Goal: Transaction & Acquisition: Purchase product/service

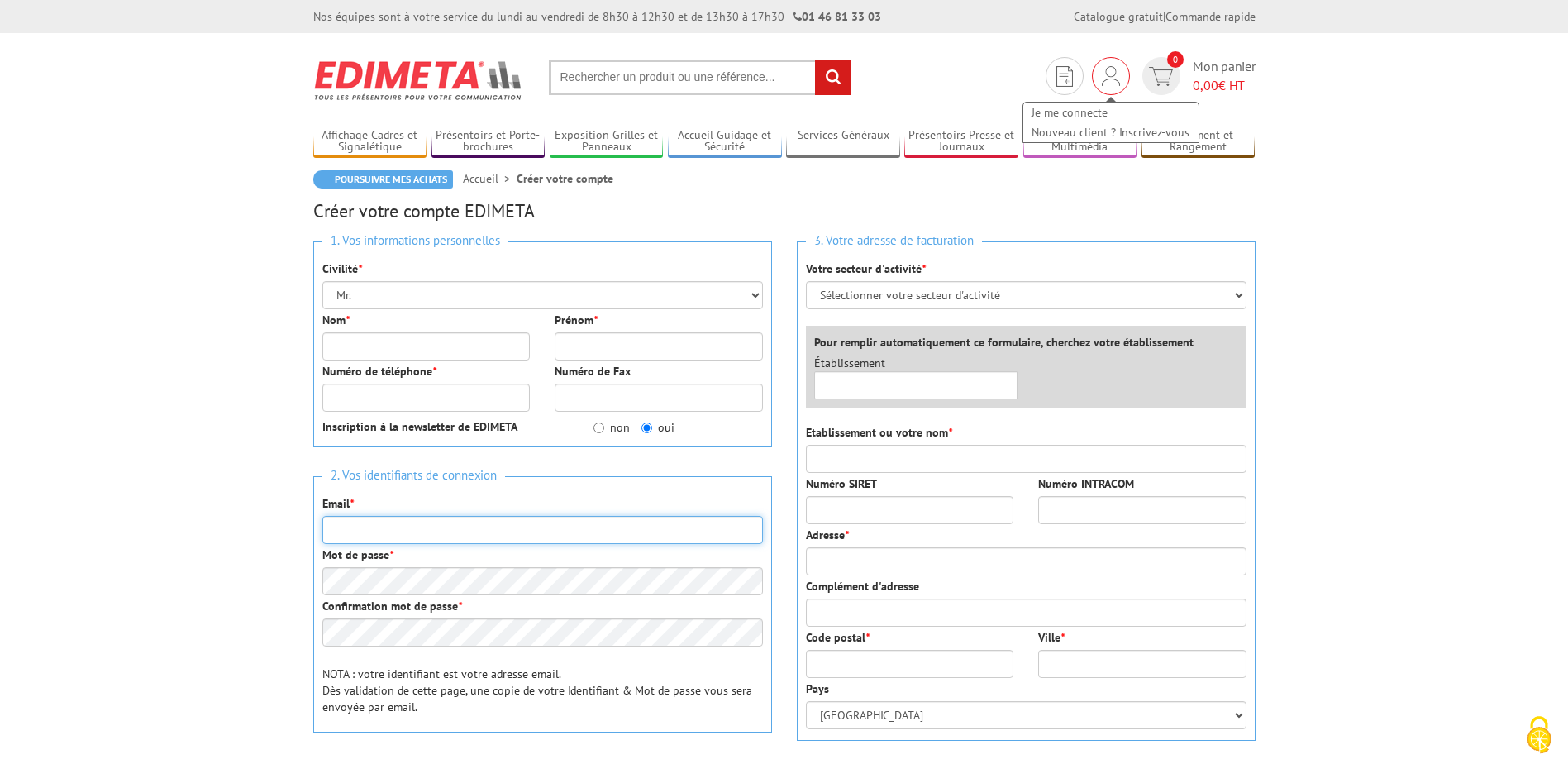
type input "[EMAIL_ADDRESS][DOMAIN_NAME]"
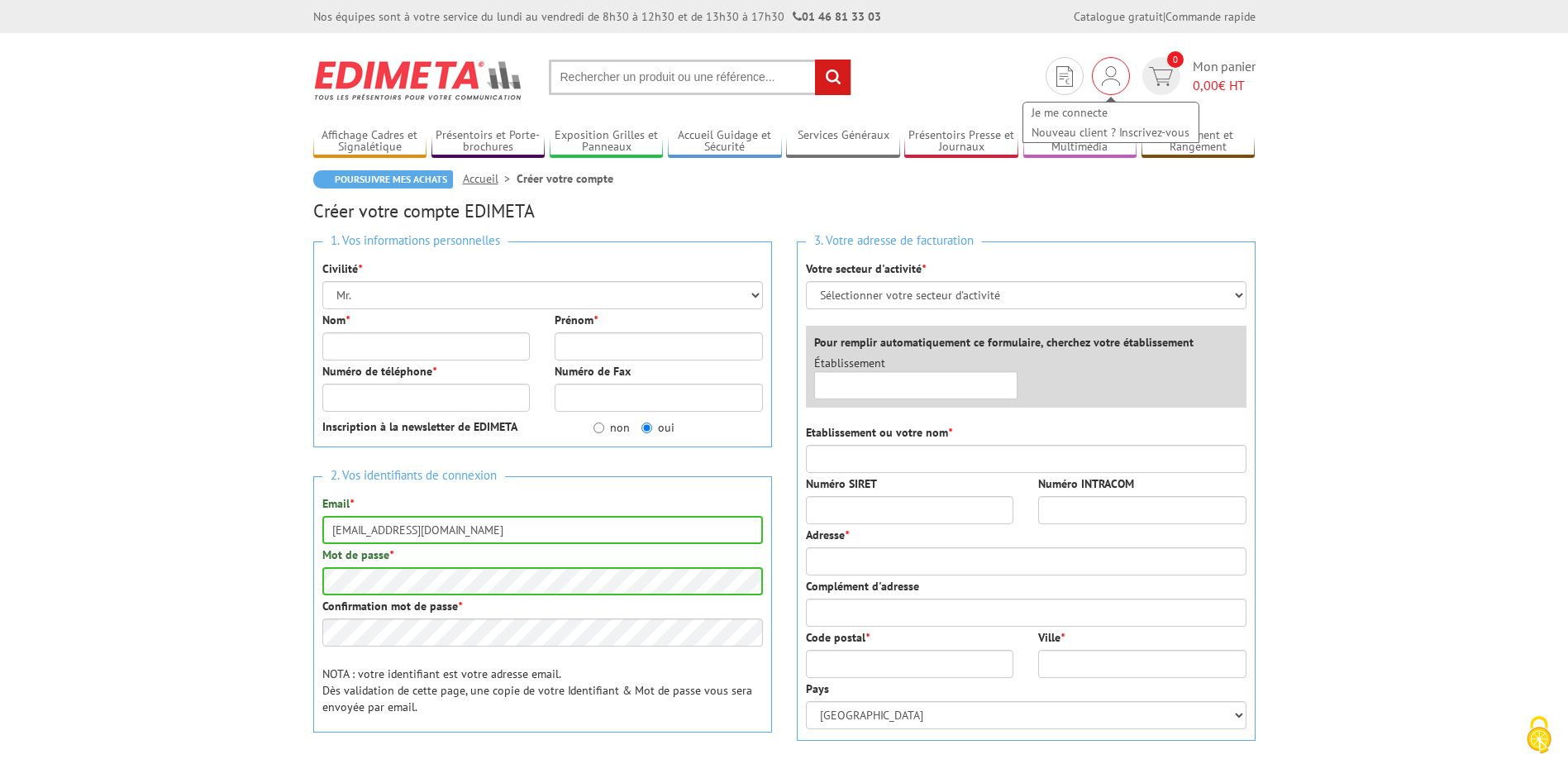
click at [1114, 75] on img at bounding box center [1111, 76] width 18 height 20
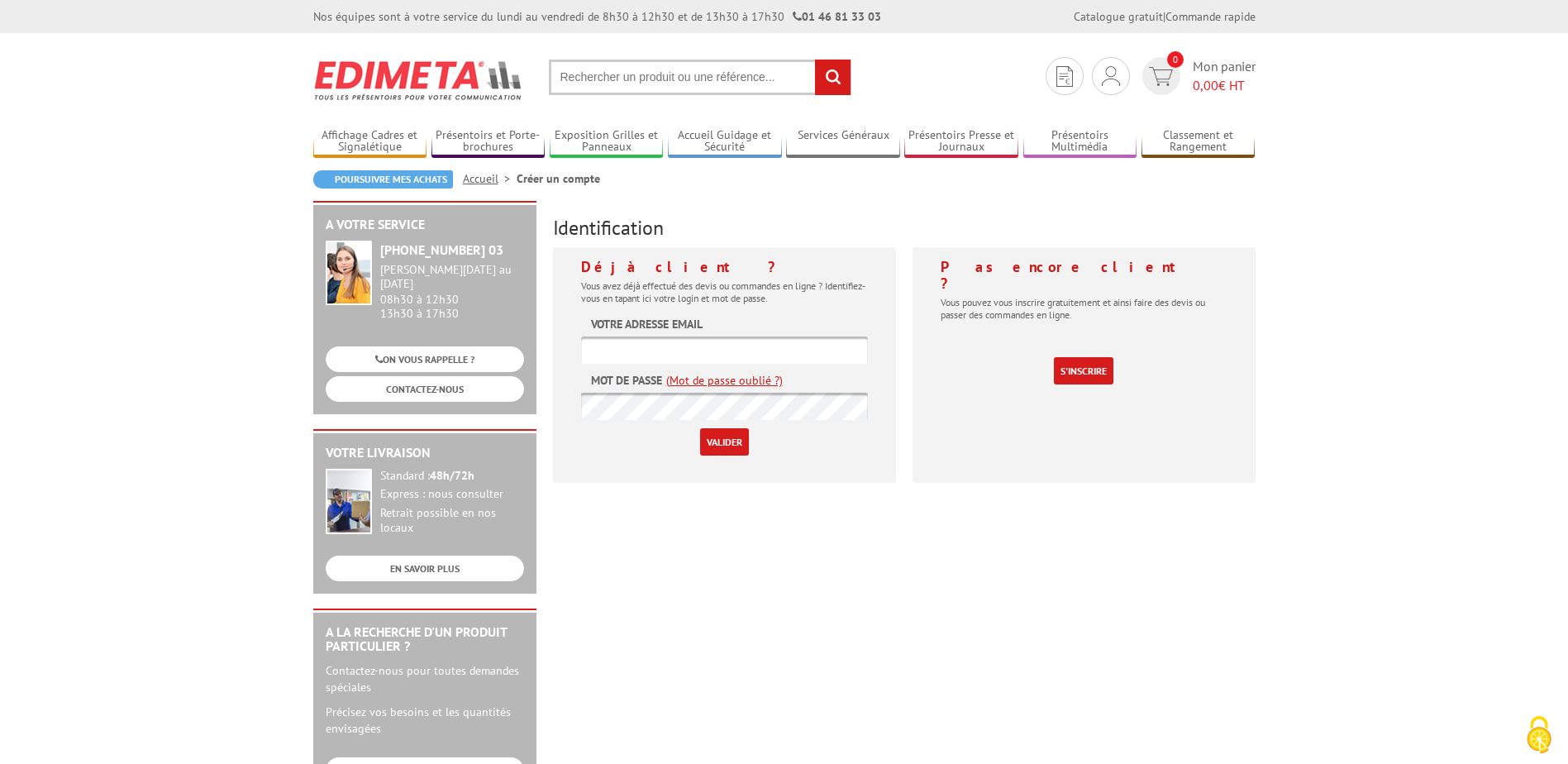
type input "[EMAIL_ADDRESS][DOMAIN_NAME]"
click at [732, 443] on input "Valider" at bounding box center [725, 442] width 49 height 27
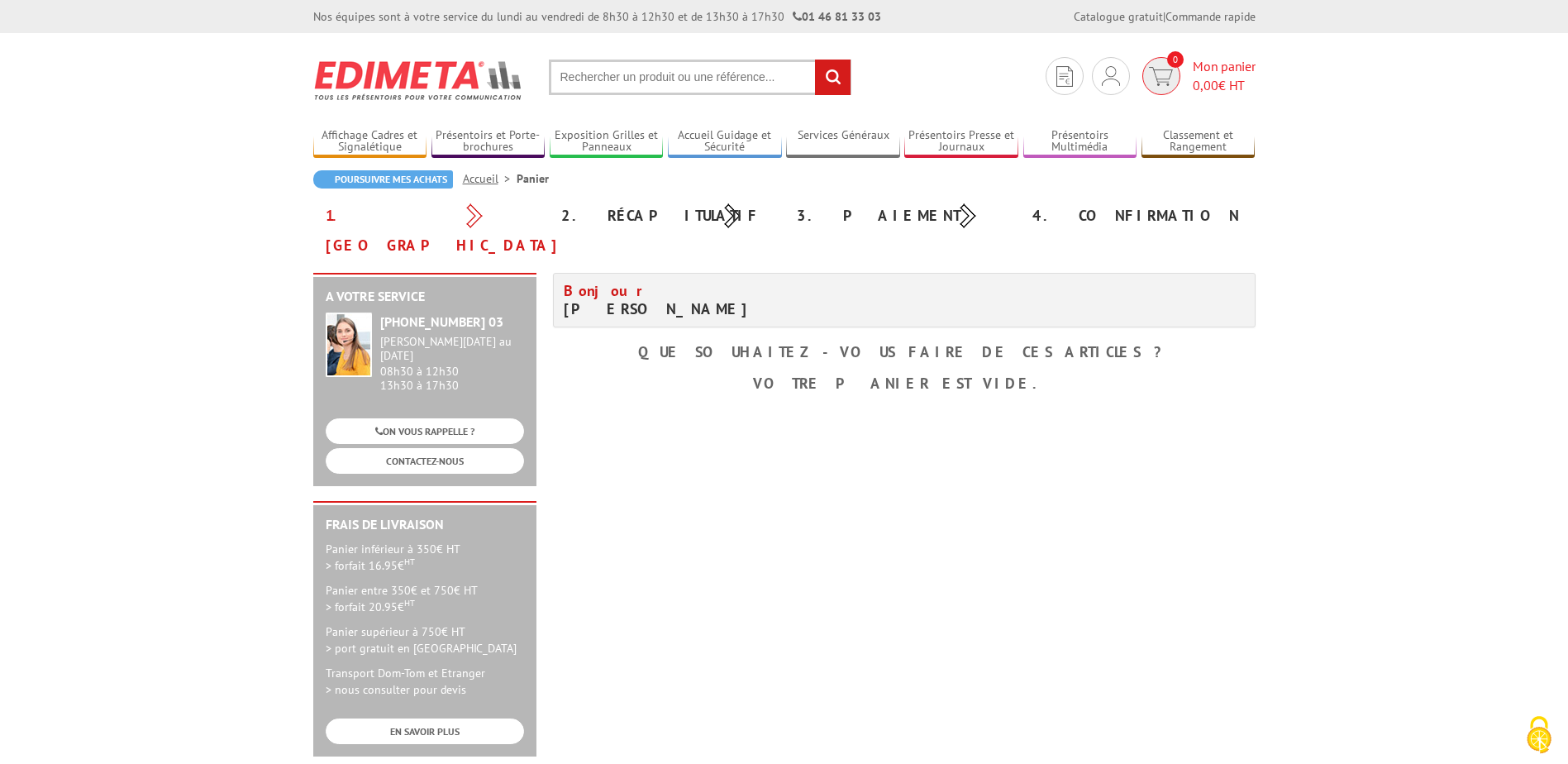
click at [1231, 86] on span "0,00 € HT" at bounding box center [1224, 85] width 63 height 19
click at [1068, 84] on img at bounding box center [1065, 76] width 16 height 21
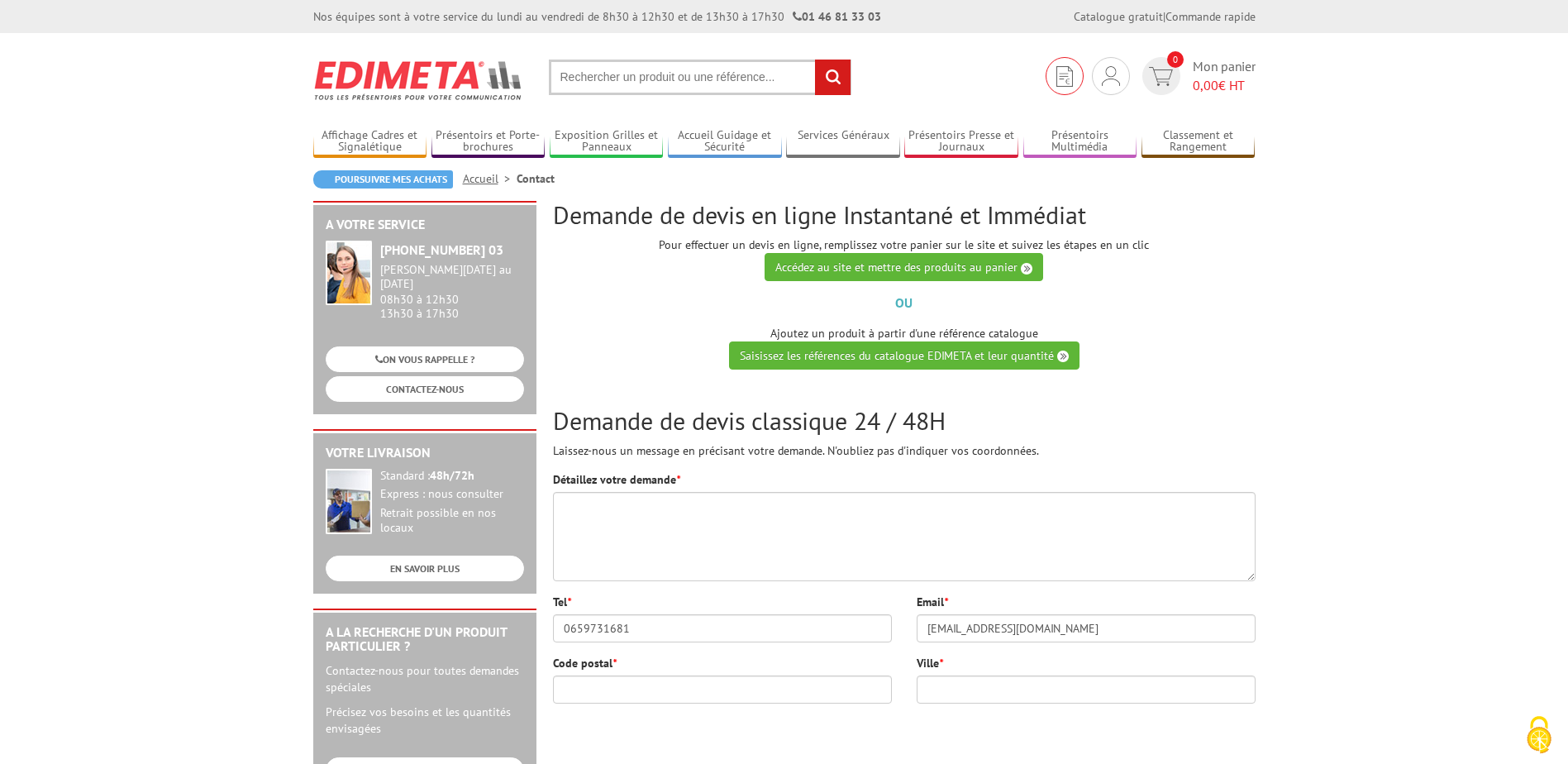
click at [1066, 83] on img at bounding box center [1065, 76] width 16 height 21
click at [1231, 77] on span "0,00 € HT" at bounding box center [1224, 85] width 63 height 19
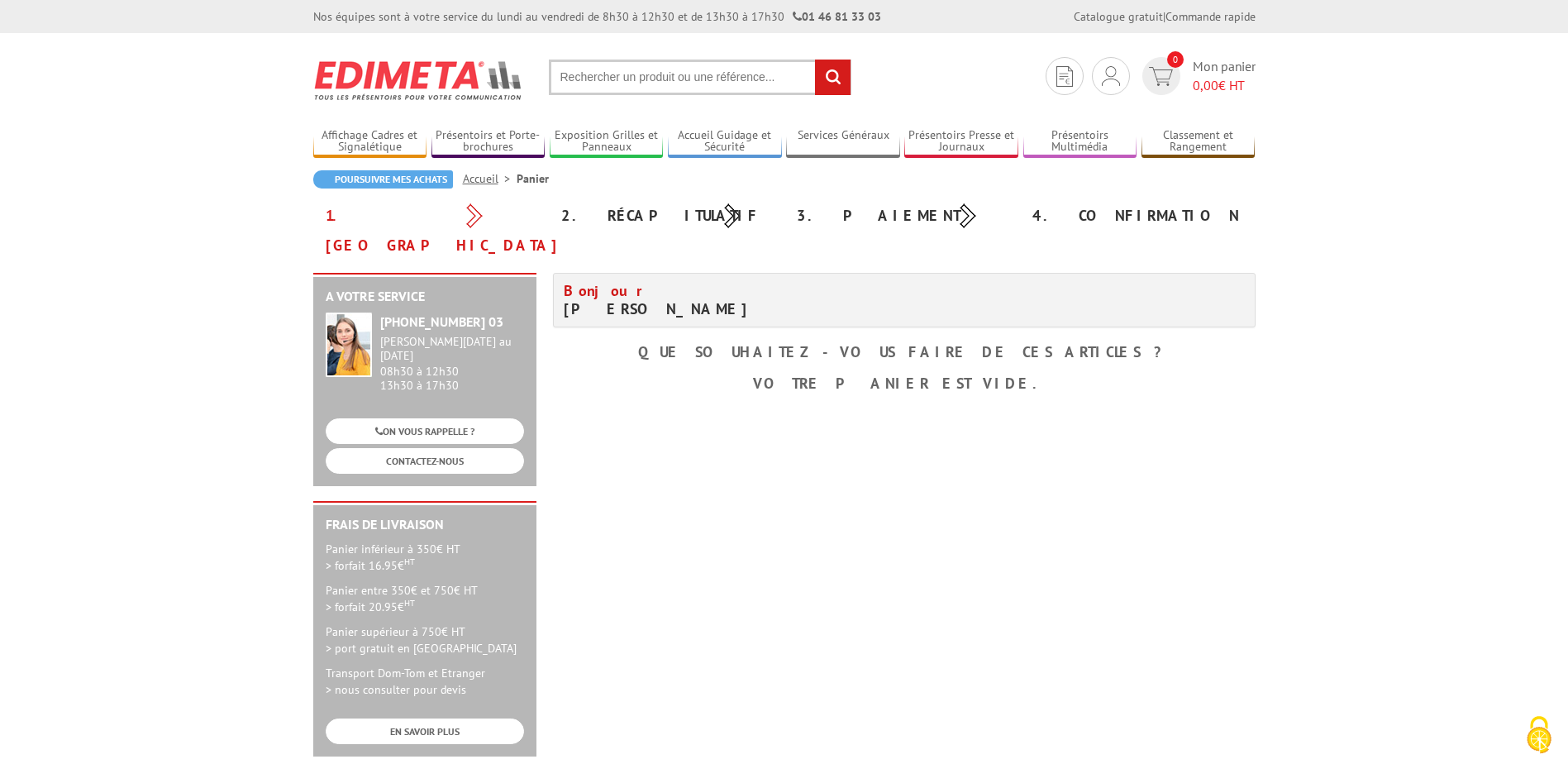
click at [731, 69] on input "text" at bounding box center [699, 76] width 303 height 35
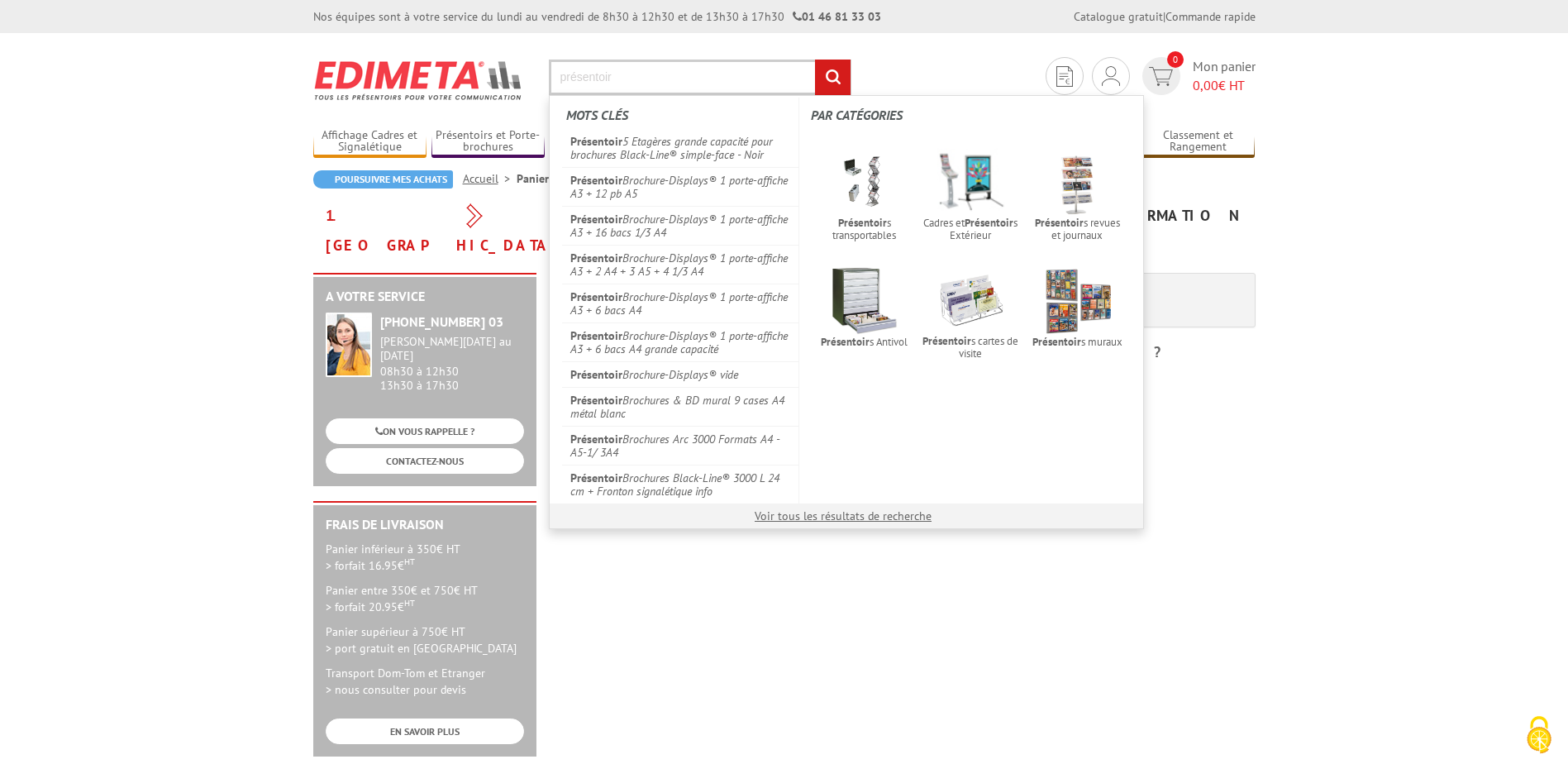
type input "présentoir"
click at [815, 59] on input "rechercher" at bounding box center [832, 76] width 35 height 35
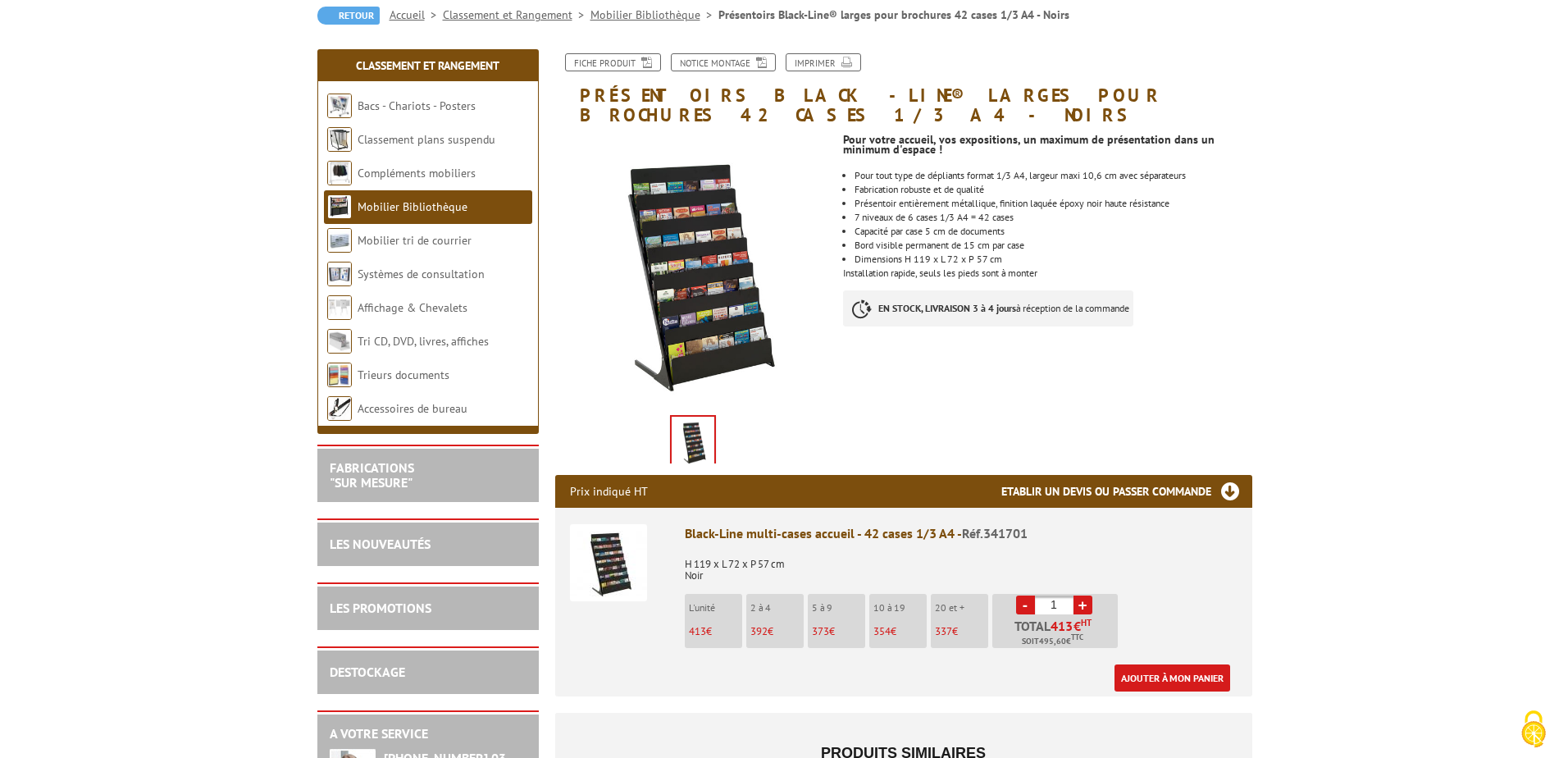
scroll to position [164, 0]
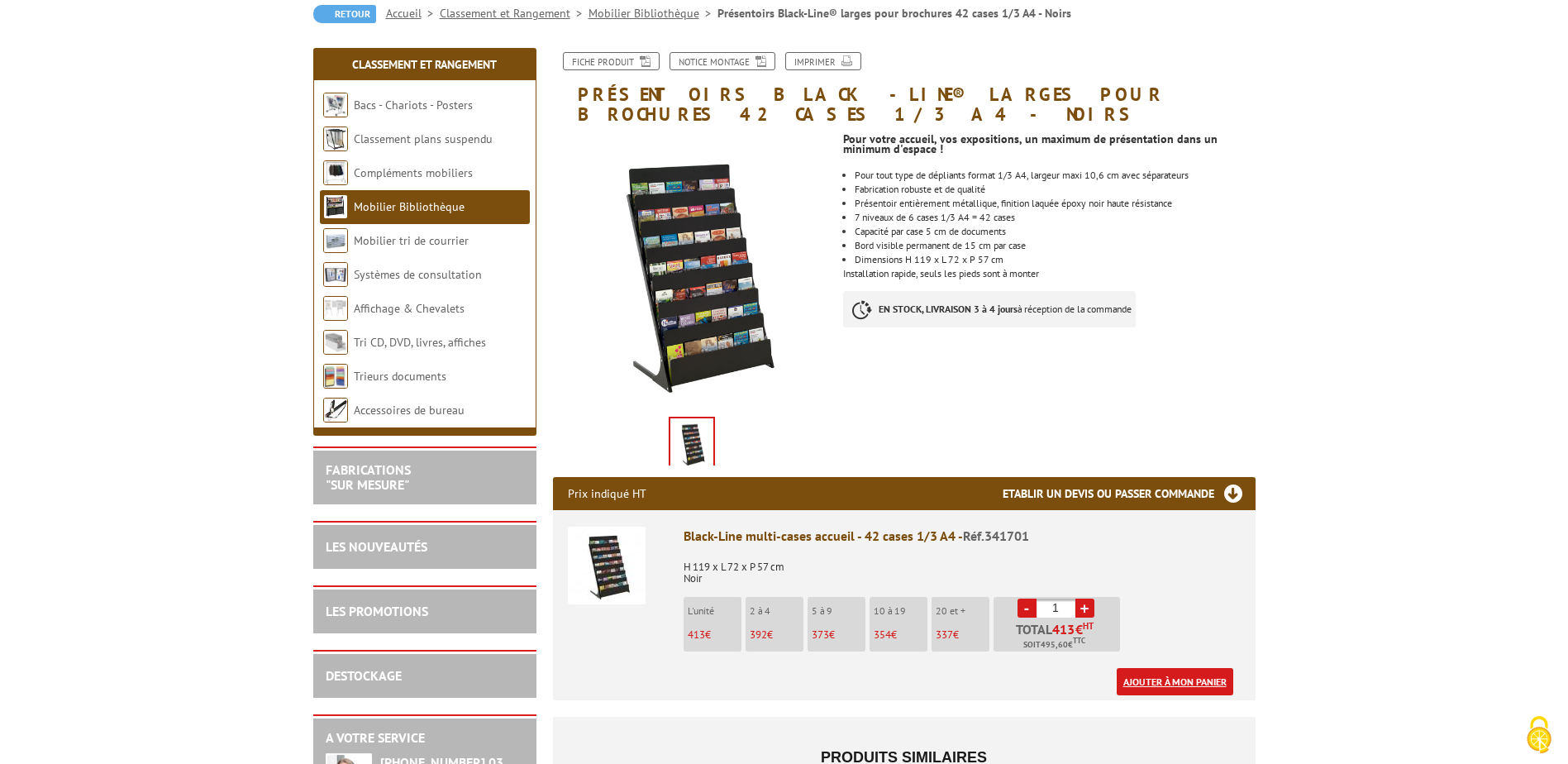
click at [1200, 669] on link "Ajouter à mon panier" at bounding box center [1175, 681] width 116 height 27
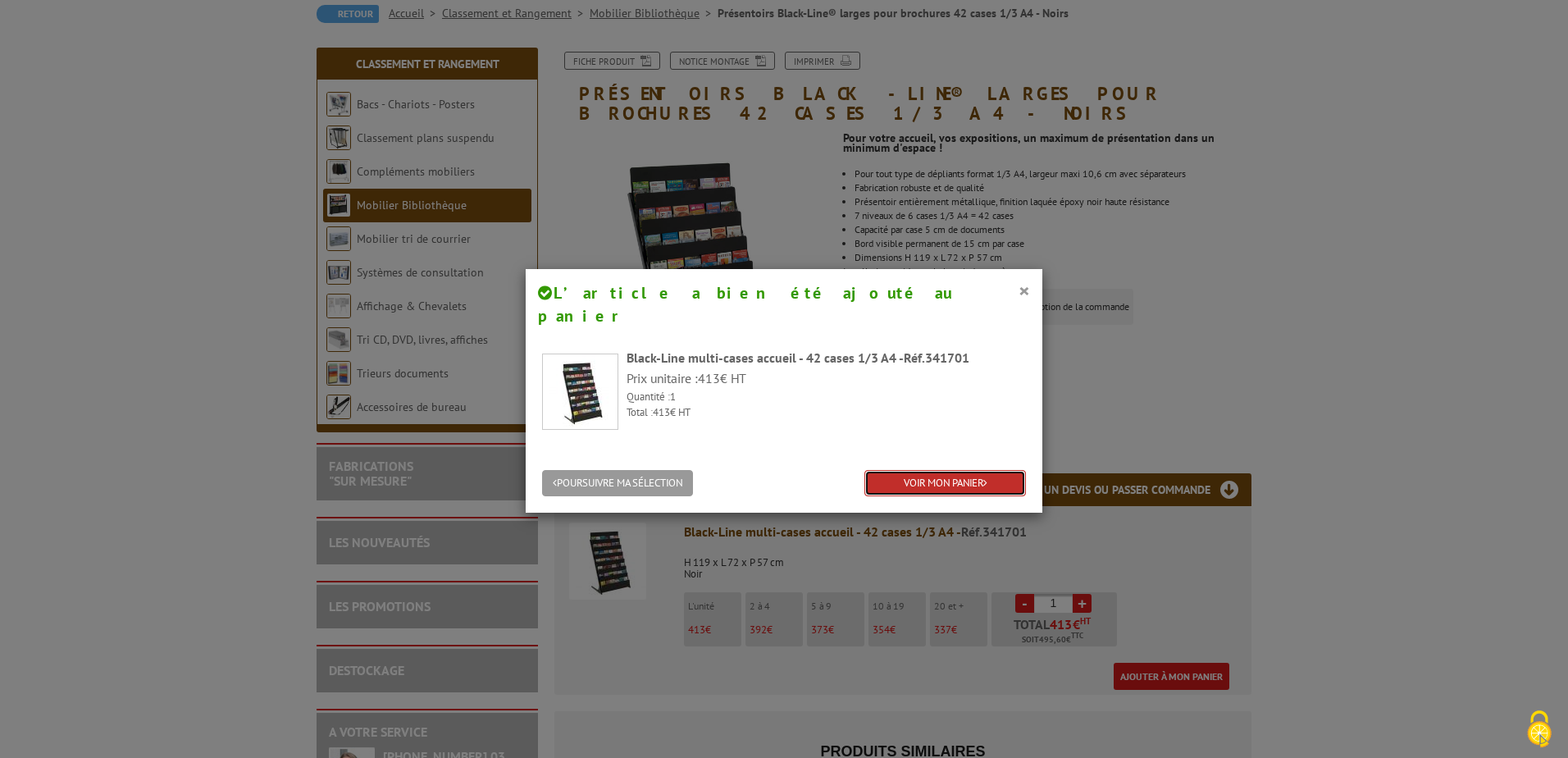
click at [945, 470] on link "VOIR MON PANIER" at bounding box center [945, 484] width 161 height 27
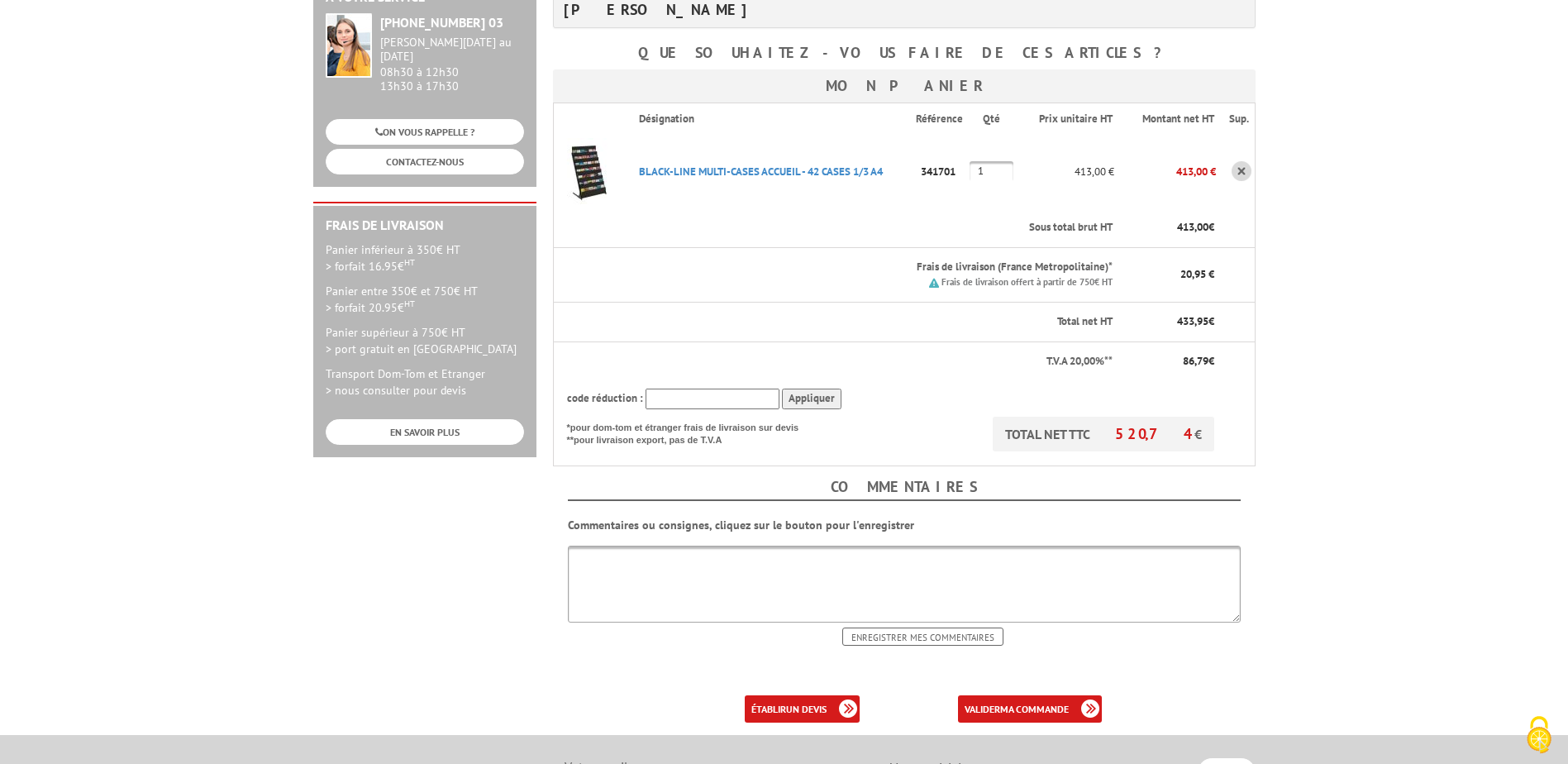
scroll to position [331, 0]
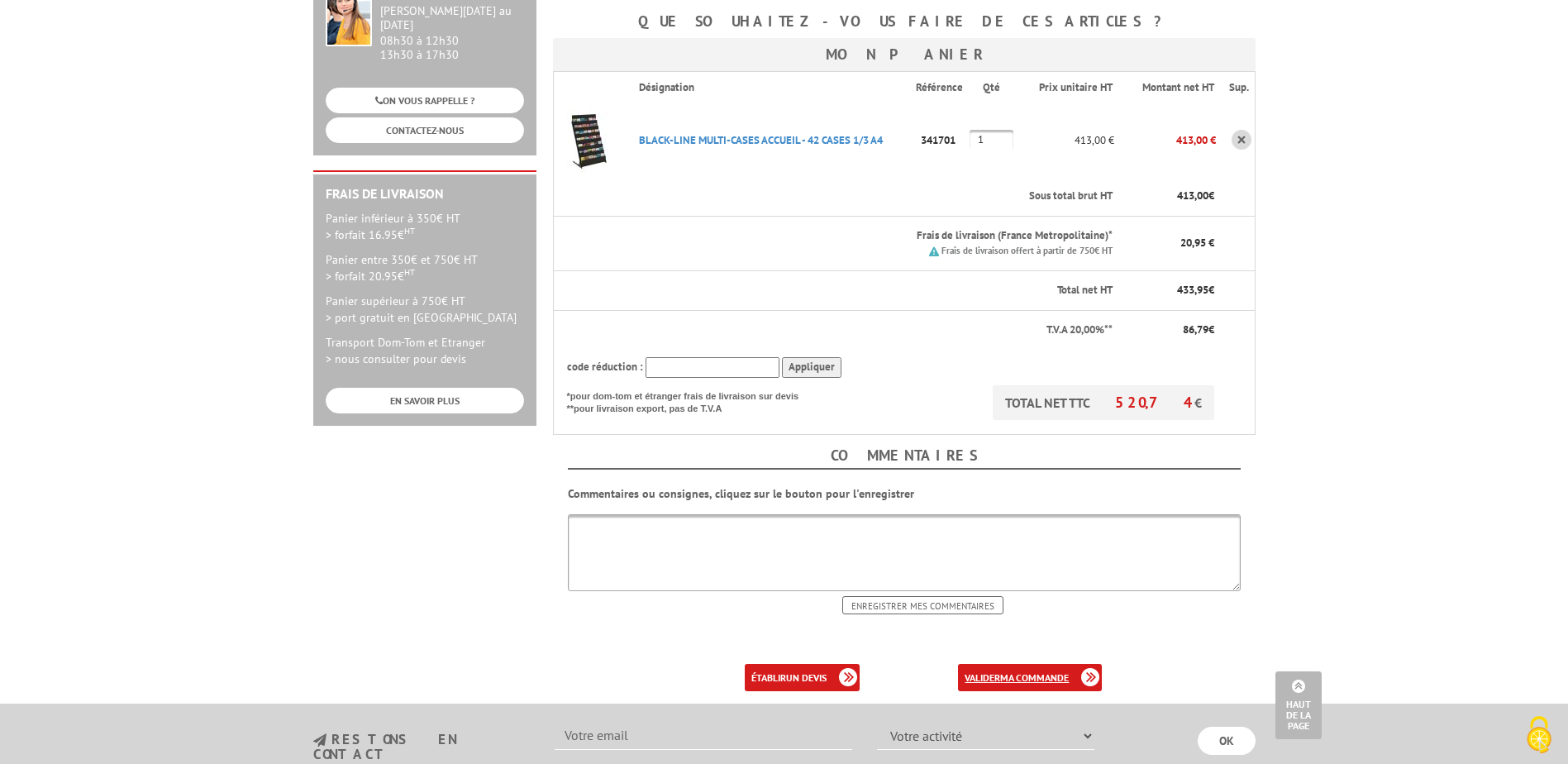
click at [1032, 671] on b "ma commande" at bounding box center [1034, 678] width 68 height 13
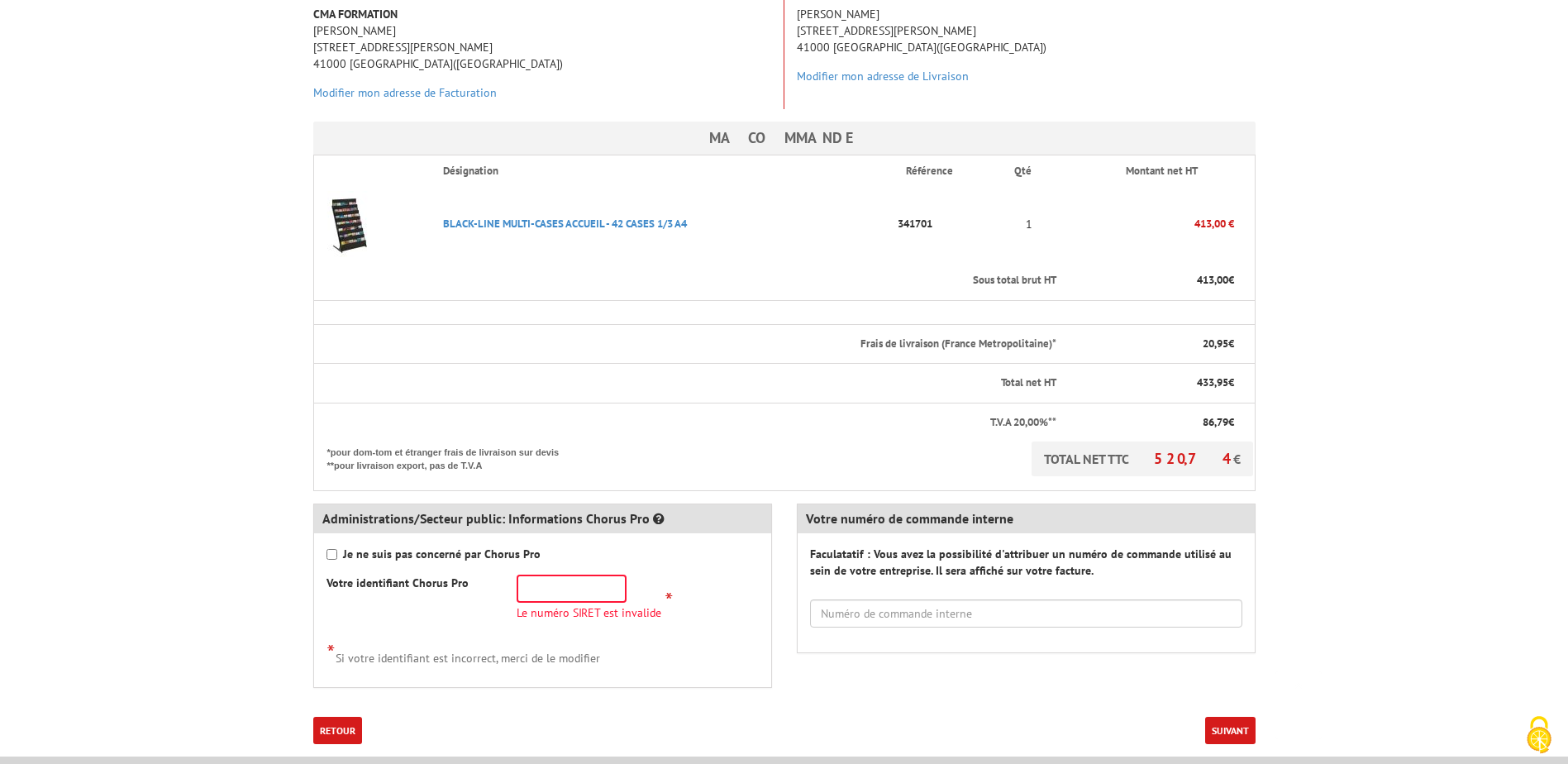
scroll to position [331, 0]
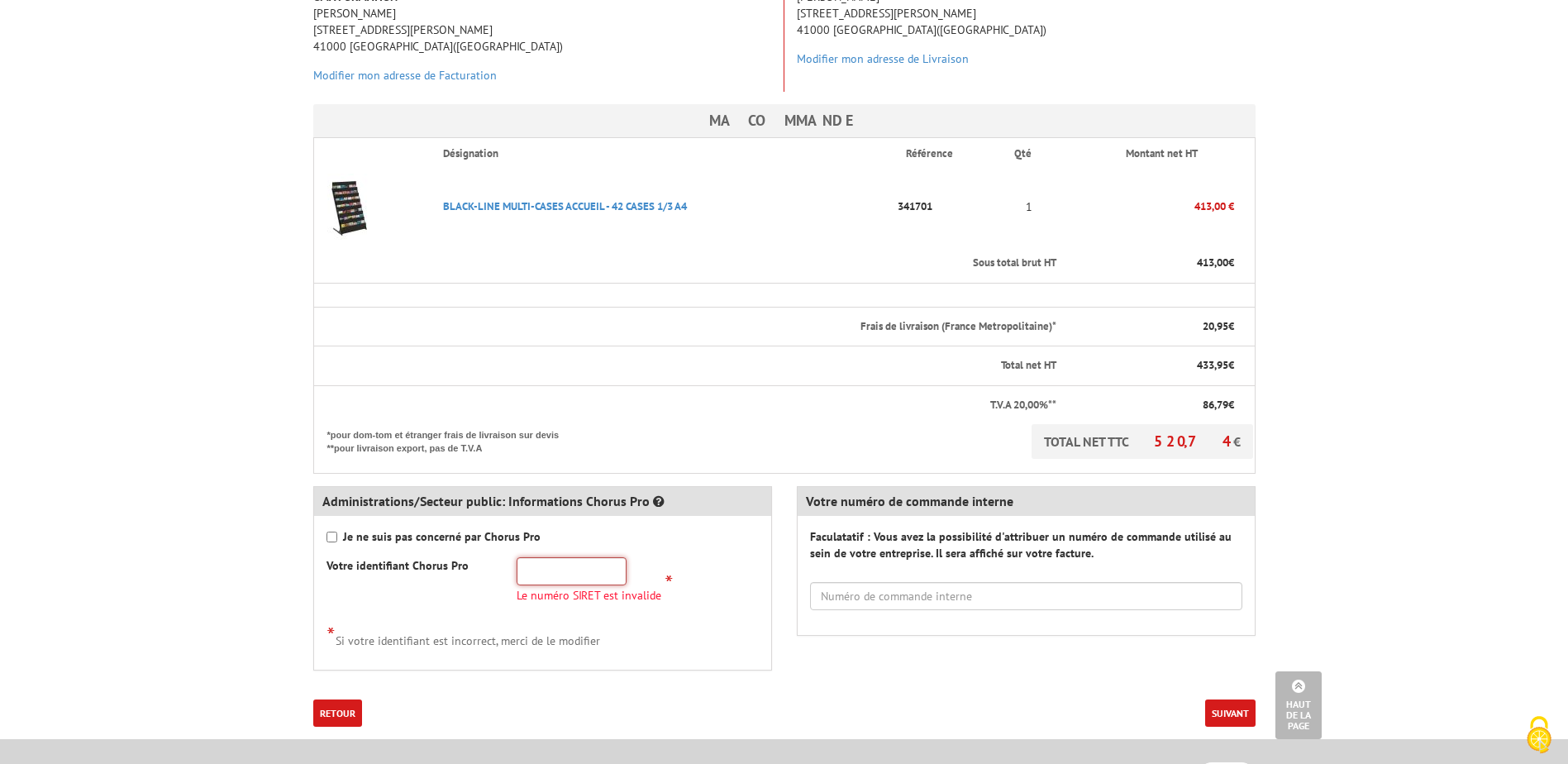
click at [563, 558] on input "text" at bounding box center [571, 571] width 110 height 28
click at [893, 582] on input "text" at bounding box center [1026, 596] width 432 height 28
click at [557, 558] on input "text" at bounding box center [571, 571] width 110 height 28
click at [573, 558] on input "text" at bounding box center [571, 571] width 110 height 28
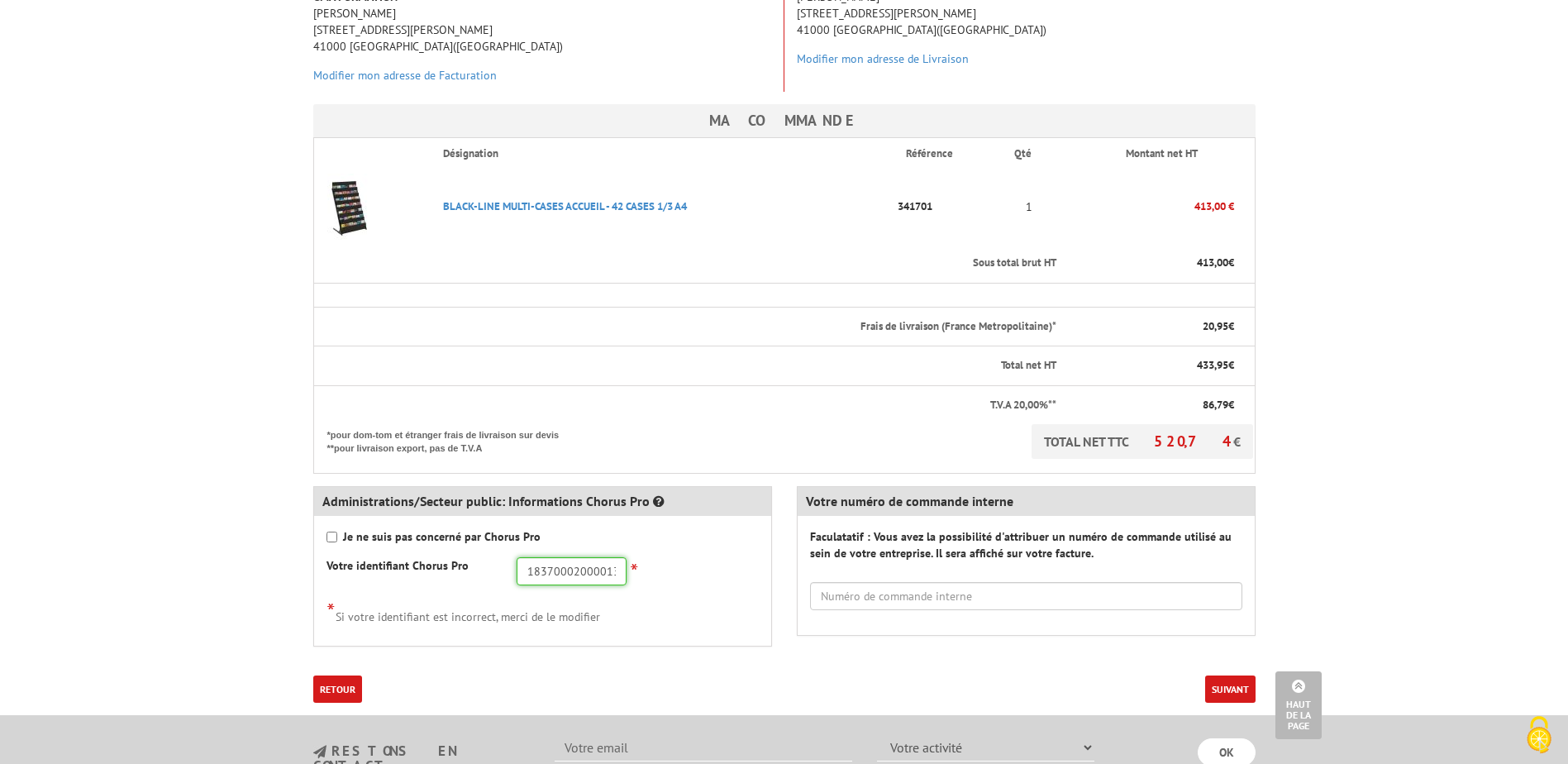
type input "18370002000013"
click at [1215, 640] on form "Ma commande Désignation Référence Qté Montant net HT Sous total brut HT 413,00 …" at bounding box center [784, 404] width 942 height 598
click at [1231, 676] on button "Suivant" at bounding box center [1230, 689] width 50 height 27
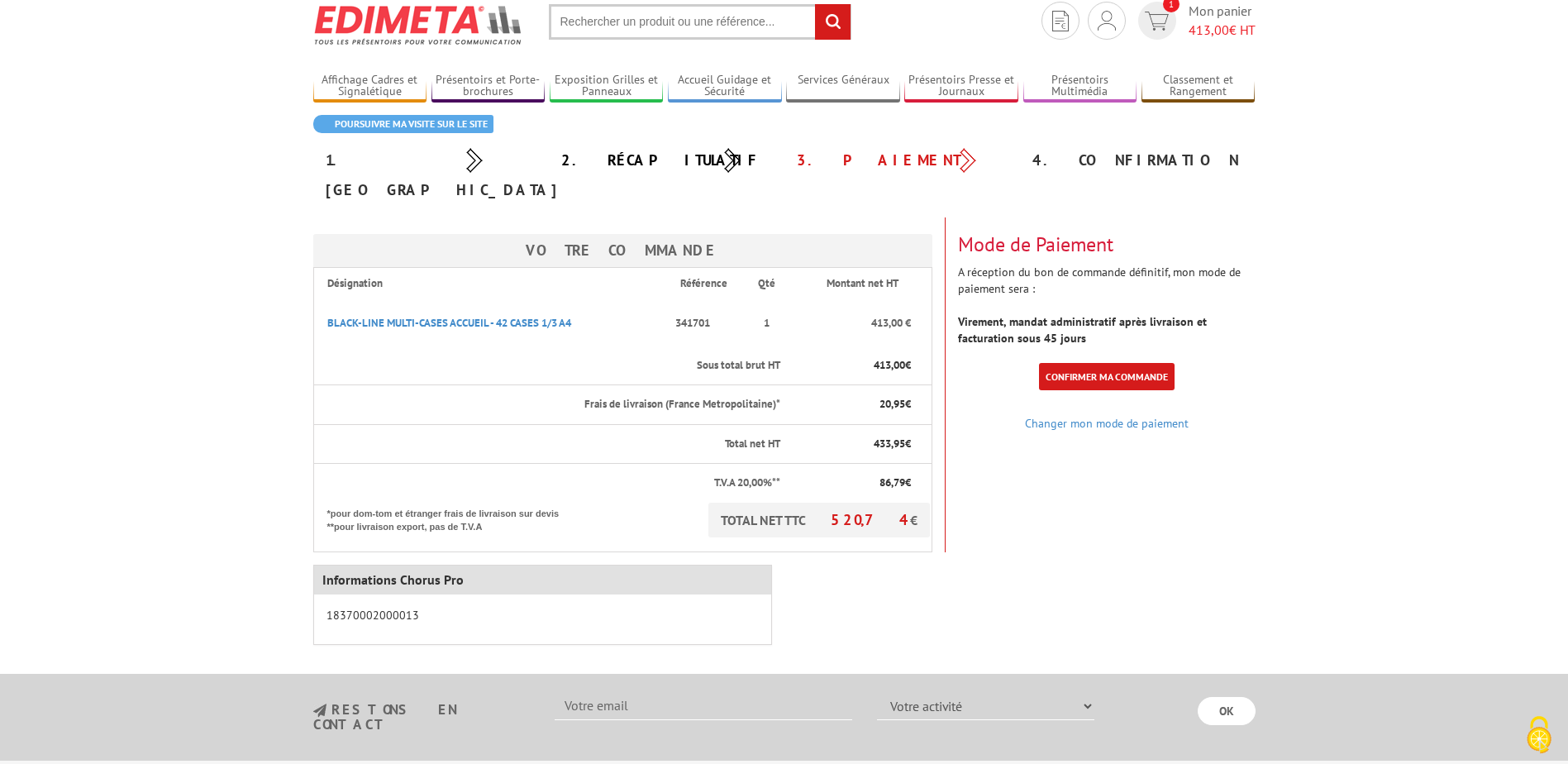
scroll to position [83, 0]
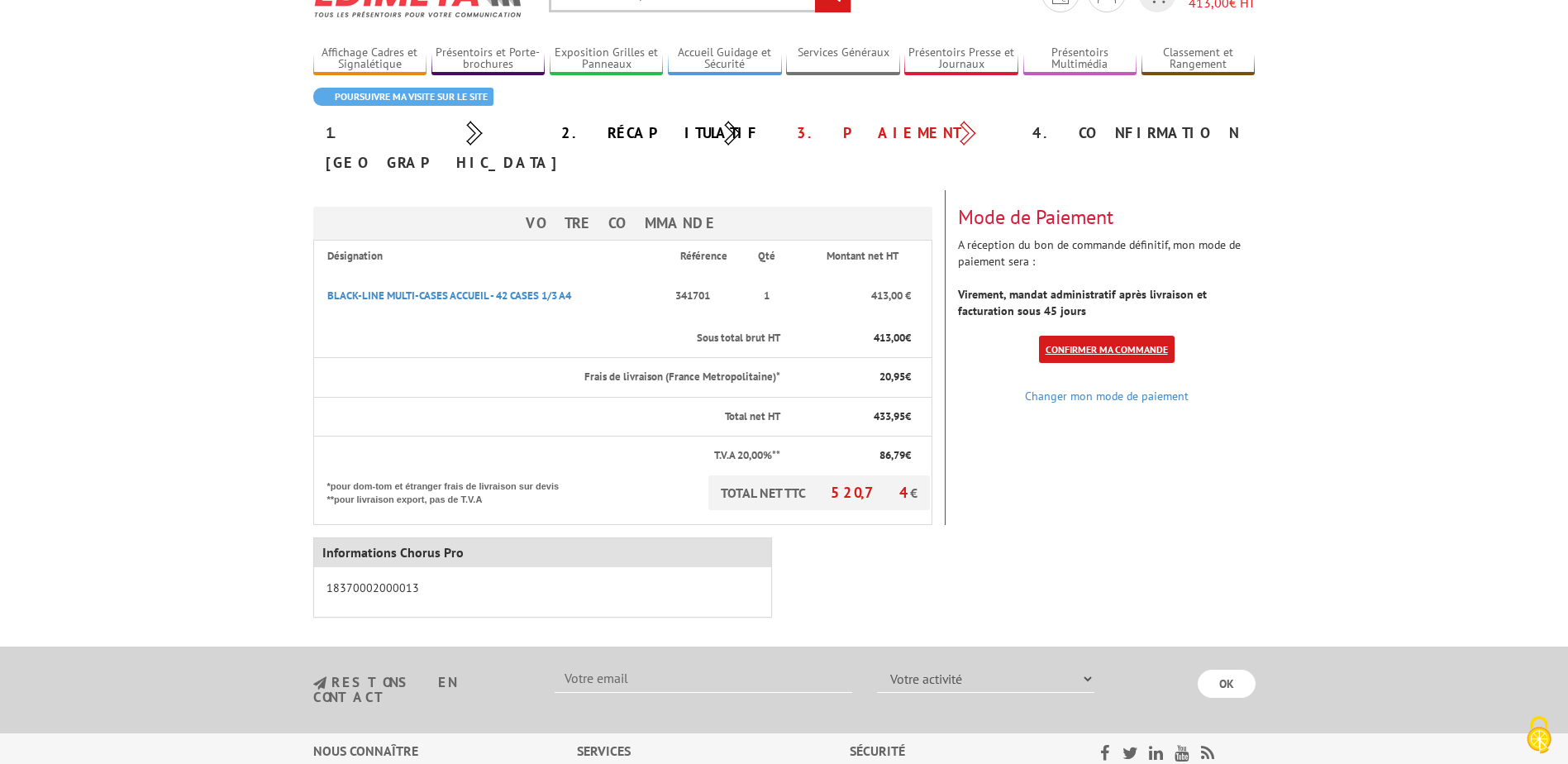
click at [1125, 336] on link "Confirmer ma commande" at bounding box center [1106, 349] width 136 height 27
